Goal: Transaction & Acquisition: Purchase product/service

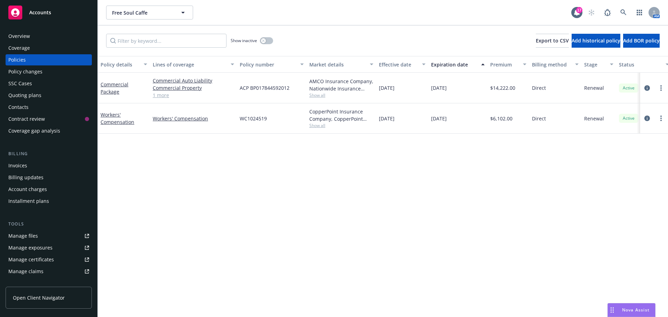
click at [659, 119] on link "more" at bounding box center [661, 118] width 8 height 8
click at [626, 164] on link "End policy" at bounding box center [624, 161] width 82 height 14
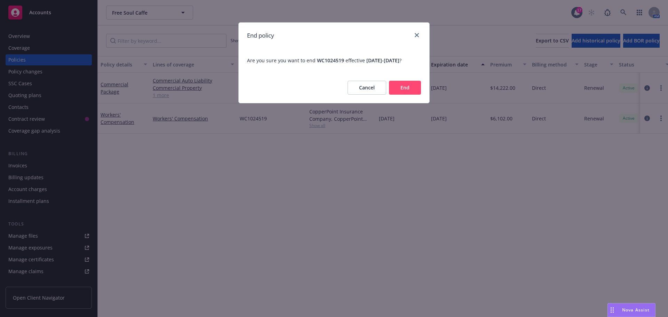
click at [402, 93] on button "End" at bounding box center [405, 88] width 32 height 14
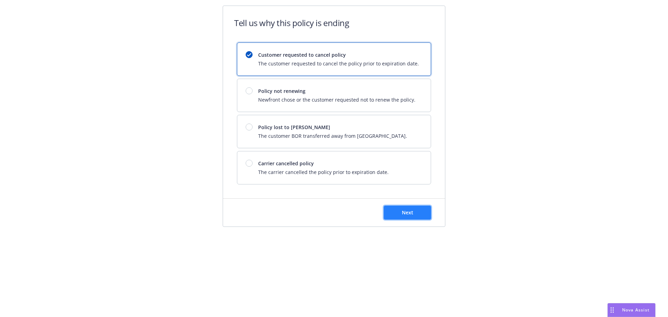
click at [411, 212] on span "Next" at bounding box center [407, 212] width 11 height 7
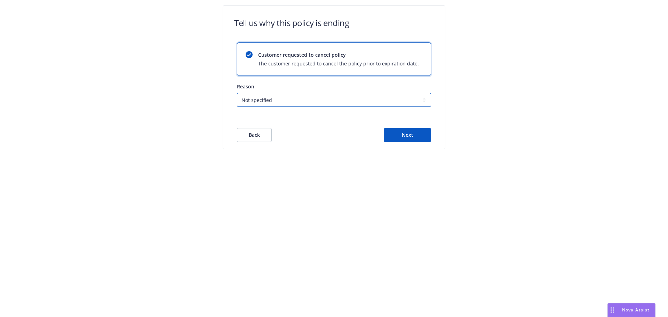
click at [340, 105] on select "Not specified Service Pricing Buyer change M&A, Bankruptcy, or Out of business …" at bounding box center [334, 100] width 194 height 14
drag, startPoint x: 525, startPoint y: 81, endPoint x: 450, endPoint y: 136, distance: 93.2
click at [525, 81] on div "Tell us why this policy is ending Customer requested to cancel policy The custo…" at bounding box center [334, 82] width 668 height 164
click at [410, 134] on span "Next" at bounding box center [407, 135] width 11 height 7
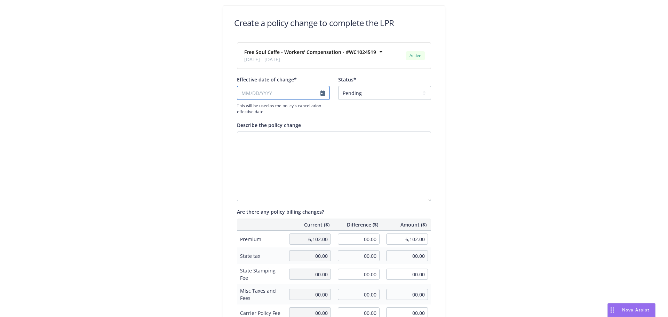
click at [322, 94] on input "Effective date of change*" at bounding box center [283, 93] width 93 height 14
select select "August"
select select "2025"
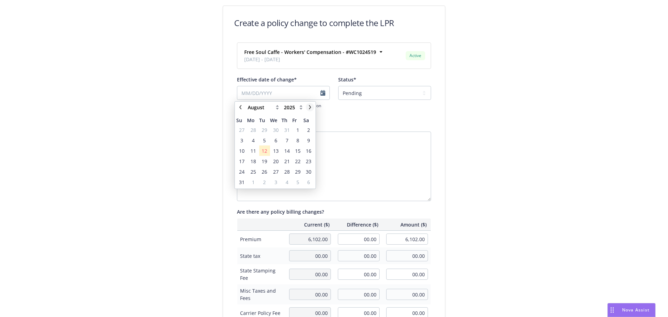
click at [307, 107] on link "chevronRight" at bounding box center [310, 107] width 8 height 8
select select "September"
click at [305, 139] on span "13" at bounding box center [308, 140] width 9 height 9
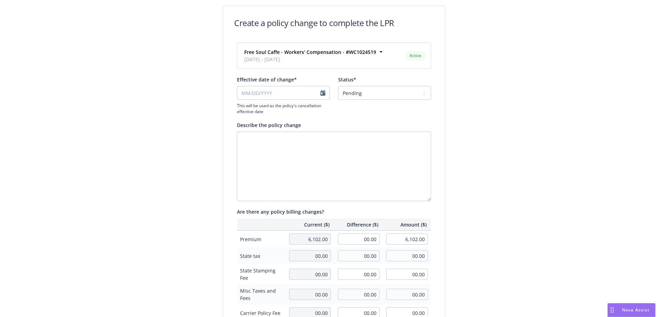
type input "09/13/2025"
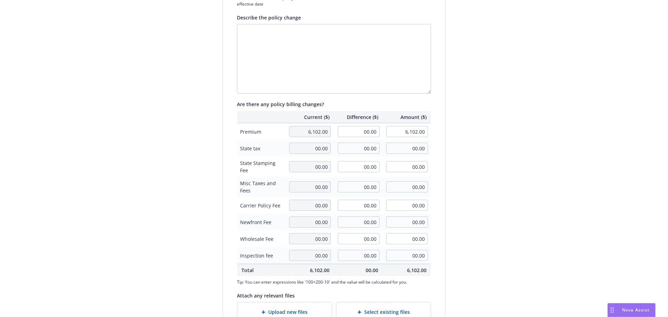
scroll to position [160, 0]
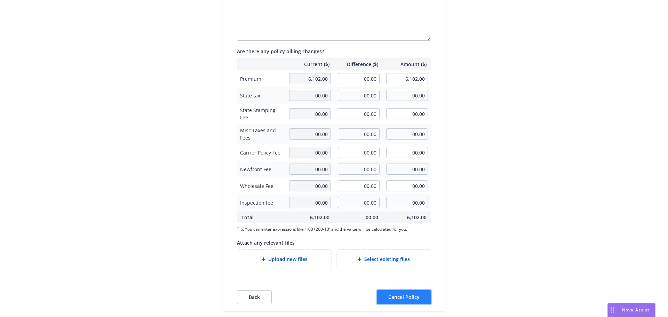
click at [393, 293] on button "Cancel Policy" at bounding box center [404, 297] width 54 height 14
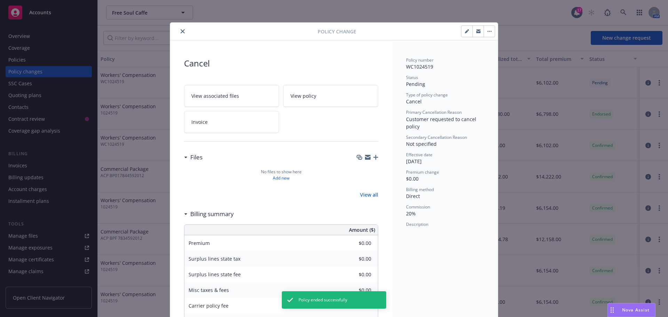
scroll to position [18, 0]
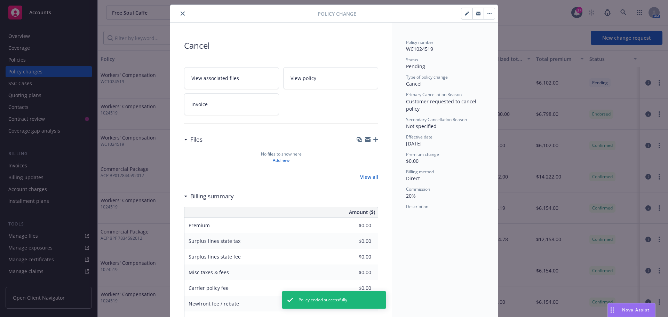
click at [179, 18] on div "Policy Change" at bounding box center [334, 14] width 328 height 18
click at [179, 16] on button "close" at bounding box center [183, 13] width 8 height 8
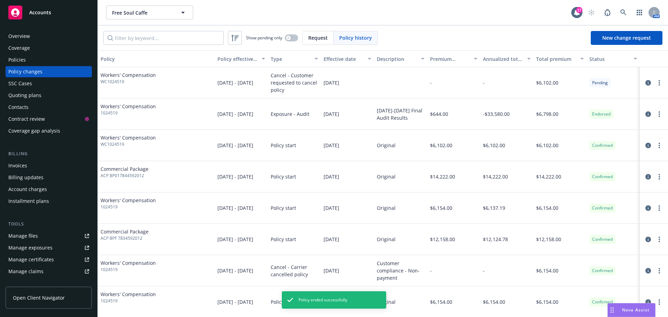
click at [28, 31] on div "Overview" at bounding box center [19, 36] width 22 height 11
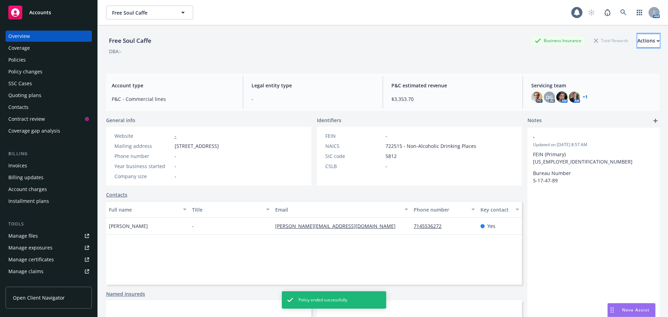
click at [640, 38] on div "Actions" at bounding box center [649, 40] width 22 height 13
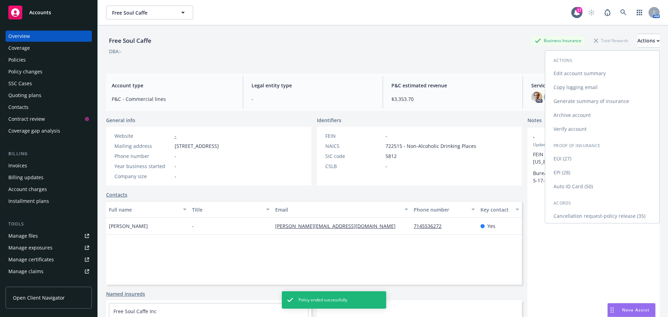
click at [598, 217] on link "Cancellation request-policy release (35)" at bounding box center [603, 216] width 114 height 14
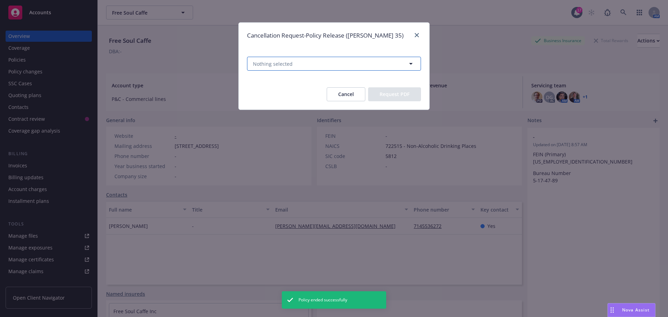
click at [355, 57] on button "Nothing selected" at bounding box center [334, 64] width 174 height 14
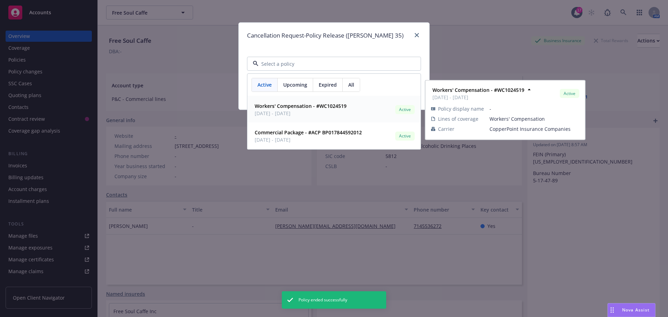
click at [340, 103] on strong "Workers' Compensation - #WC1024519" at bounding box center [301, 106] width 92 height 7
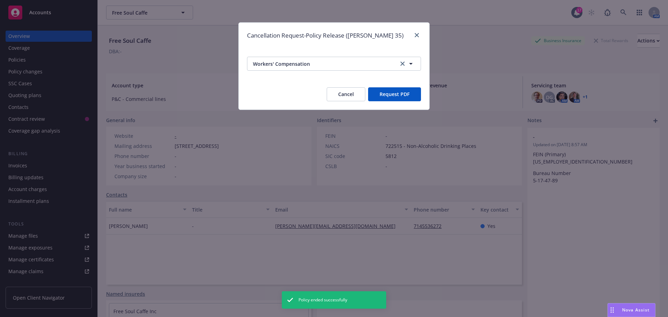
click at [402, 92] on button "Request PDF" at bounding box center [394, 94] width 53 height 14
click at [415, 35] on icon "close" at bounding box center [417, 35] width 4 height 4
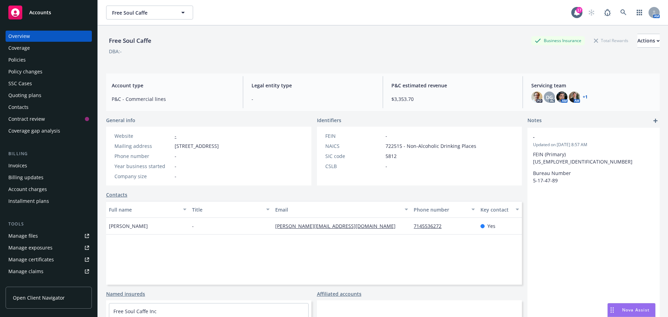
click at [22, 33] on div "Overview" at bounding box center [19, 36] width 22 height 11
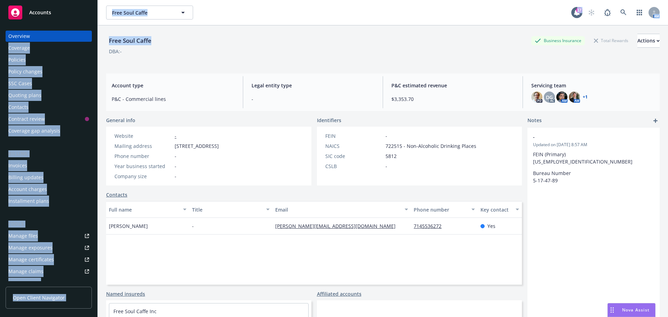
drag, startPoint x: 156, startPoint y: 39, endPoint x: 97, endPoint y: 38, distance: 58.8
click at [97, 38] on div "Accounts Overview Coverage Policies Policy changes SSC Cases Quoting plans Cont…" at bounding box center [334, 158] width 668 height 317
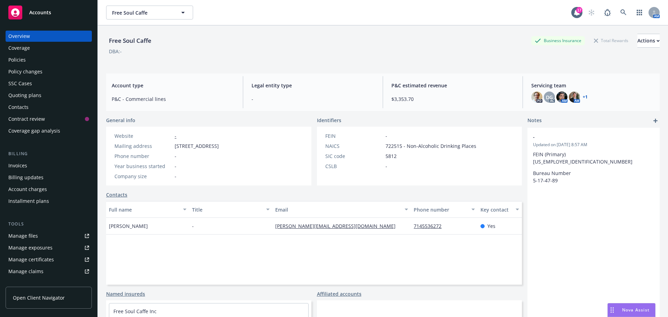
drag, startPoint x: 407, startPoint y: 46, endPoint x: 295, endPoint y: 55, distance: 112.5
click at [405, 46] on div "Free Soul Caffe Business Insurance Total Rewards Actions" at bounding box center [383, 41] width 554 height 14
drag, startPoint x: 152, startPoint y: 39, endPoint x: 107, endPoint y: 40, distance: 44.9
click at [107, 40] on div "Free Soul Caffe" at bounding box center [130, 40] width 48 height 9
copy div "Free Soul Caffe"
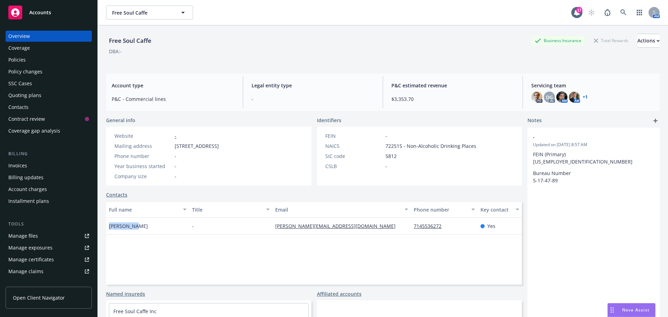
drag, startPoint x: 138, startPoint y: 226, endPoint x: 105, endPoint y: 227, distance: 33.1
click at [105, 227] on div "Free Soul Caffe Business Insurance Total Rewards Actions DBA: - Account type P&…" at bounding box center [383, 183] width 571 height 317
copy span "Tyler Dang"
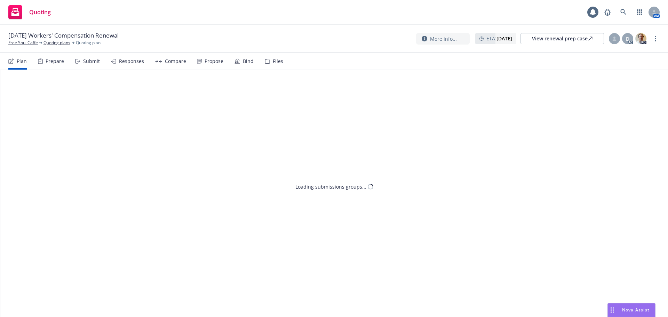
click at [219, 60] on div "Propose" at bounding box center [214, 61] width 19 height 6
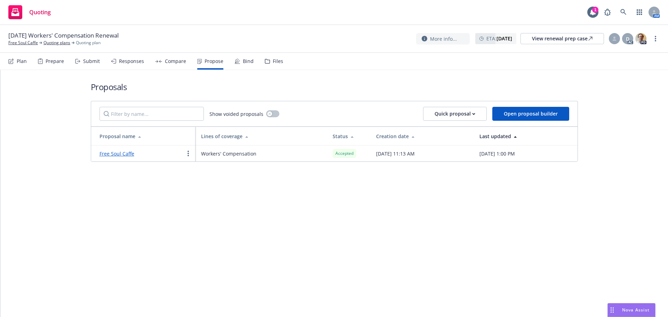
click at [247, 60] on div "Bind" at bounding box center [248, 61] width 11 height 6
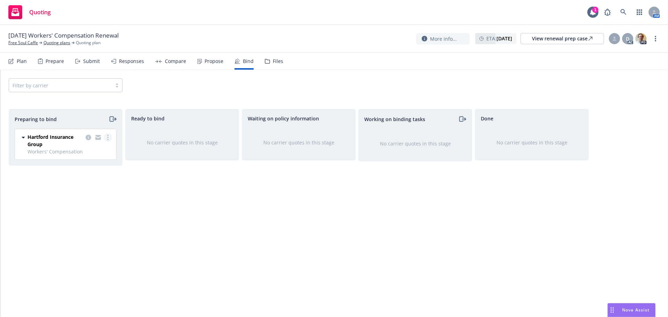
click at [105, 134] on link "more" at bounding box center [108, 137] width 8 height 8
click at [108, 143] on body "Quoting 1 AM [DATE] Workers' Compensation Renewal Free Soul Caffe Quoting plans…" at bounding box center [334, 158] width 668 height 317
click at [106, 139] on link "more" at bounding box center [108, 137] width 8 height 8
drag, startPoint x: 95, startPoint y: 162, endPoint x: 115, endPoint y: 153, distance: 22.2
click at [94, 162] on link "Log bind order" at bounding box center [78, 166] width 68 height 14
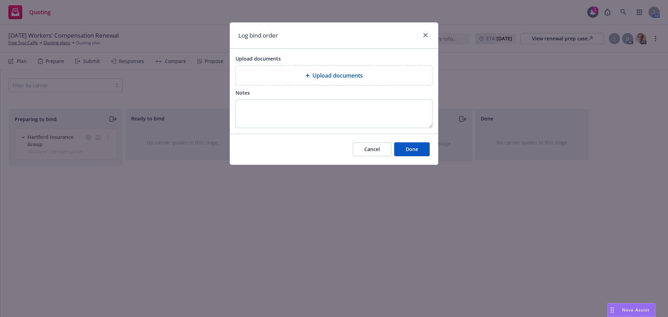
click at [306, 74] on icon at bounding box center [308, 75] width 4 height 4
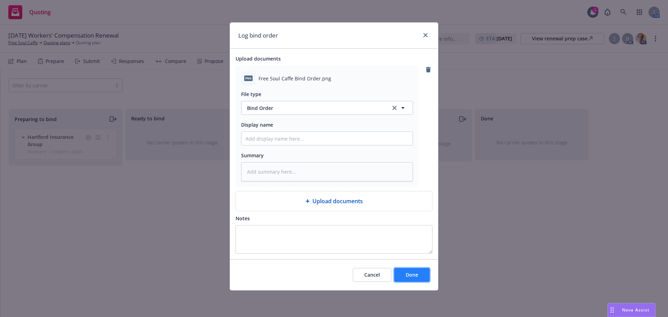
click at [416, 276] on span "Done" at bounding box center [412, 275] width 13 height 7
type textarea "x"
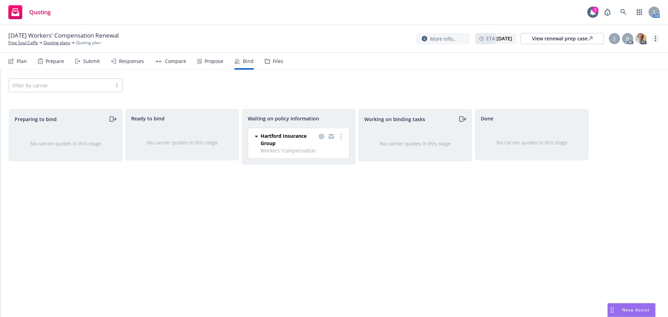
click at [655, 42] on div "More info... ETA : [DATE] View renewal prep case D AC PD" at bounding box center [538, 38] width 244 height 13
click at [655, 40] on icon "more" at bounding box center [655, 39] width 1 height 6
drag, startPoint x: 614, startPoint y: 55, endPoint x: 511, endPoint y: 18, distance: 109.7
click at [614, 55] on link "Copy logging email" at bounding box center [621, 53] width 78 height 14
drag, startPoint x: 7, startPoint y: 33, endPoint x: 101, endPoint y: 35, distance: 93.7
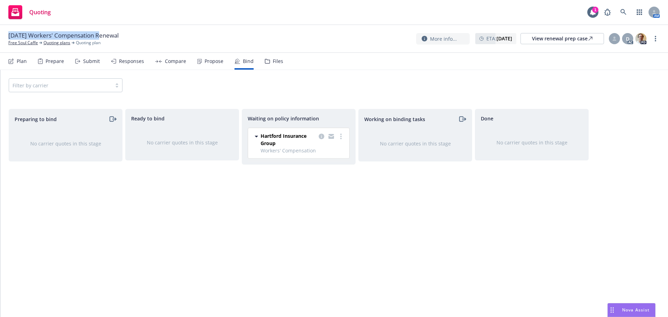
click at [101, 35] on div "[DATE] Workers' Compensation Renewal Free Soul Caffe Quoting plans Quoting plan…" at bounding box center [334, 39] width 668 height 28
copy span "[DATE] Workers' Compensation"
